Goal: Navigation & Orientation: Go to known website

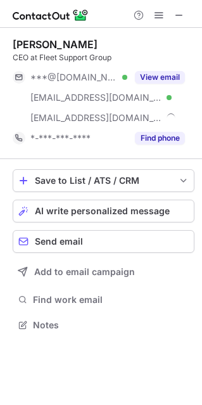
scroll to position [315, 202]
